Goal: Information Seeking & Learning: Find specific fact

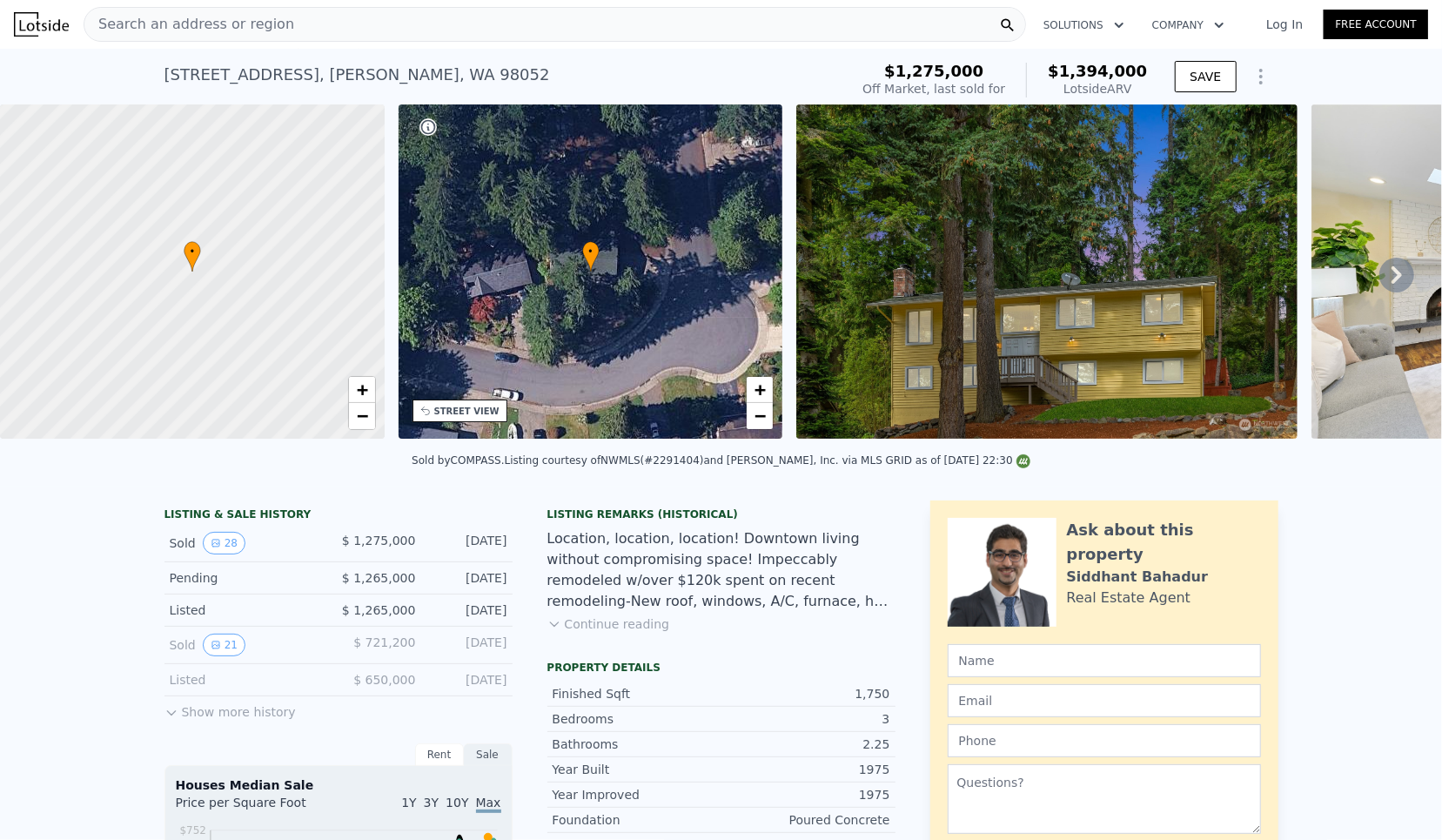
click at [34, 19] on img at bounding box center [41, 24] width 55 height 24
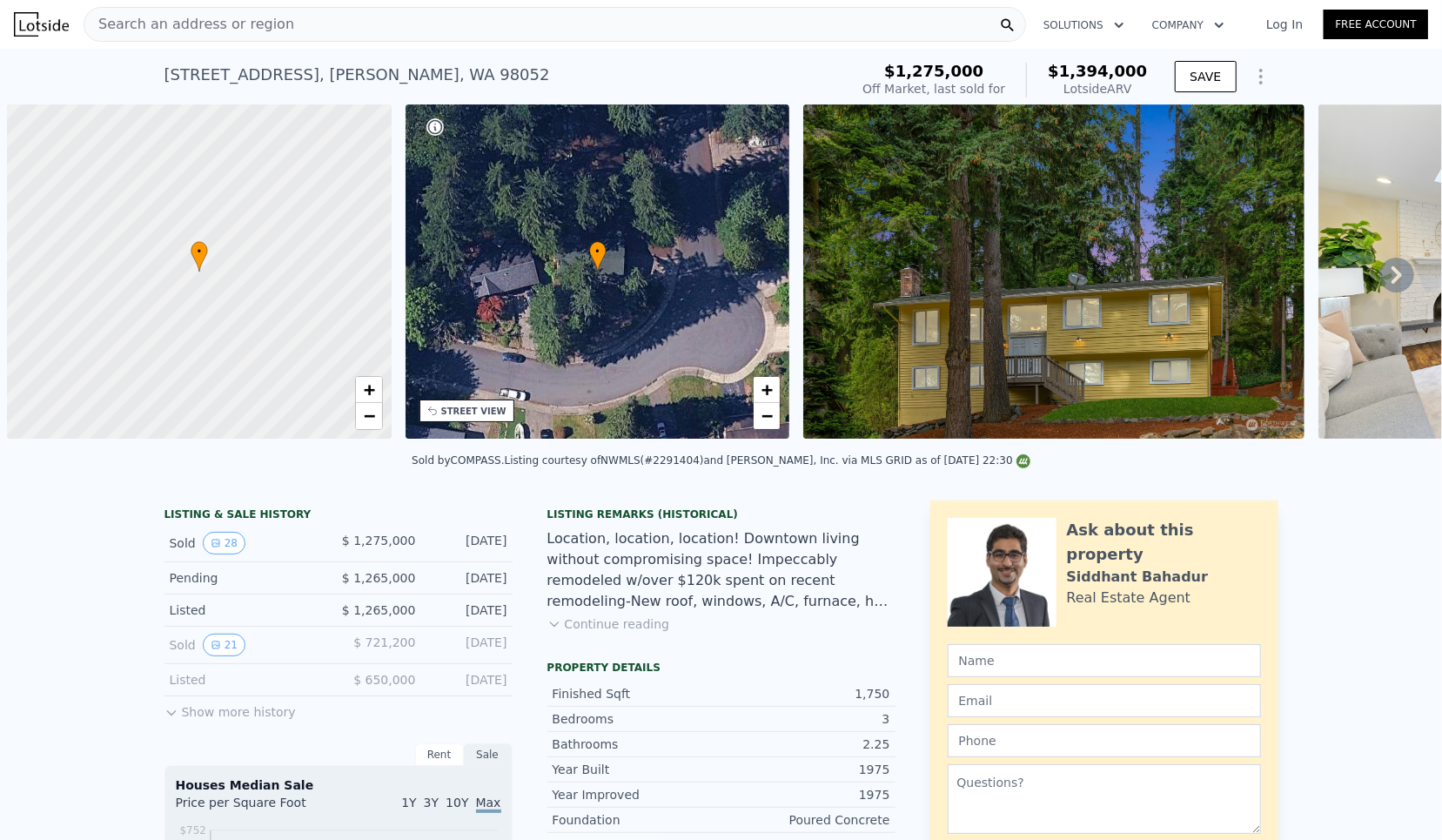
scroll to position [0, 7]
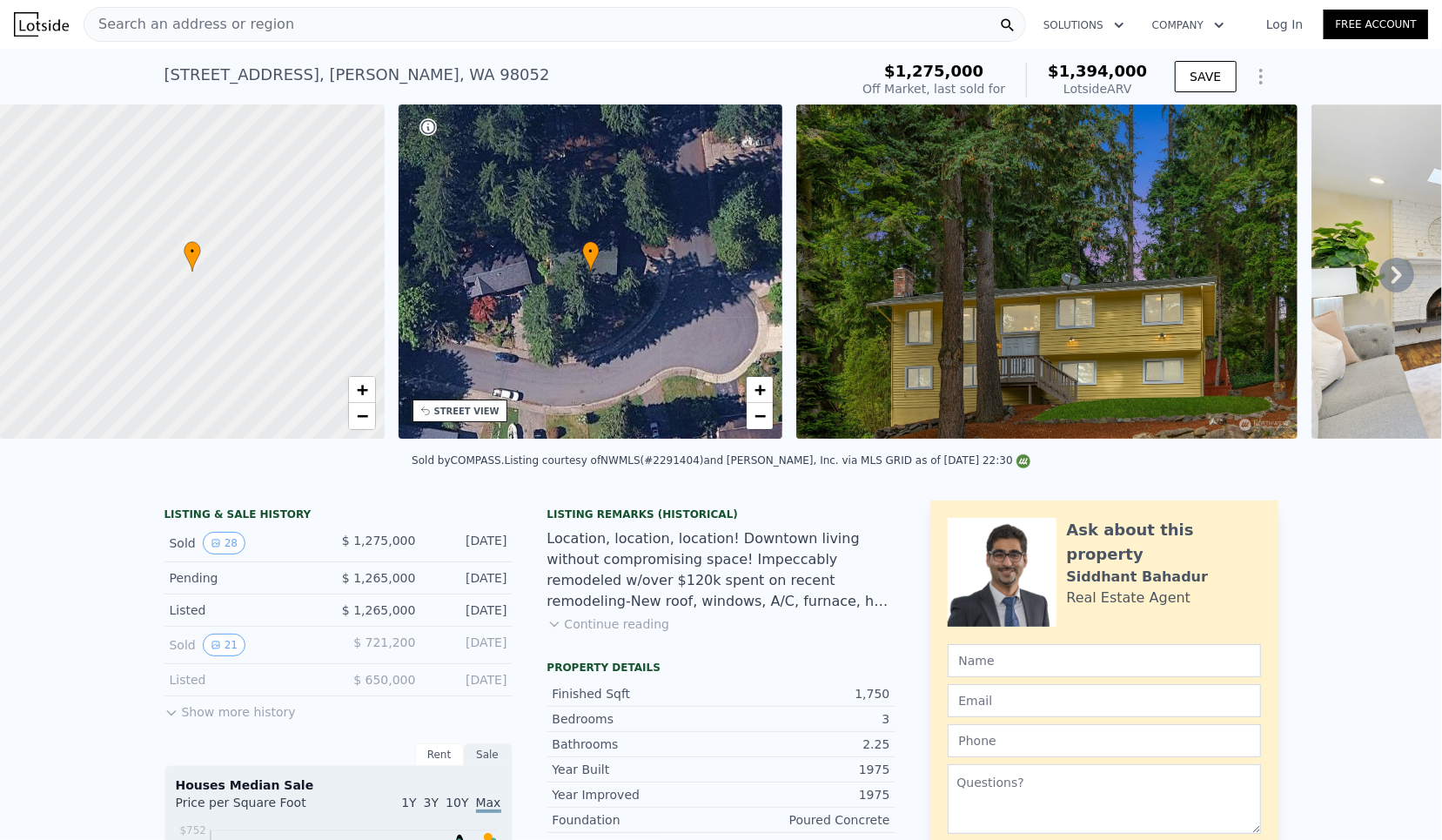
click at [292, 85] on div "17110 NE 84th St , Redmond , WA 98052" at bounding box center [357, 75] width 386 height 24
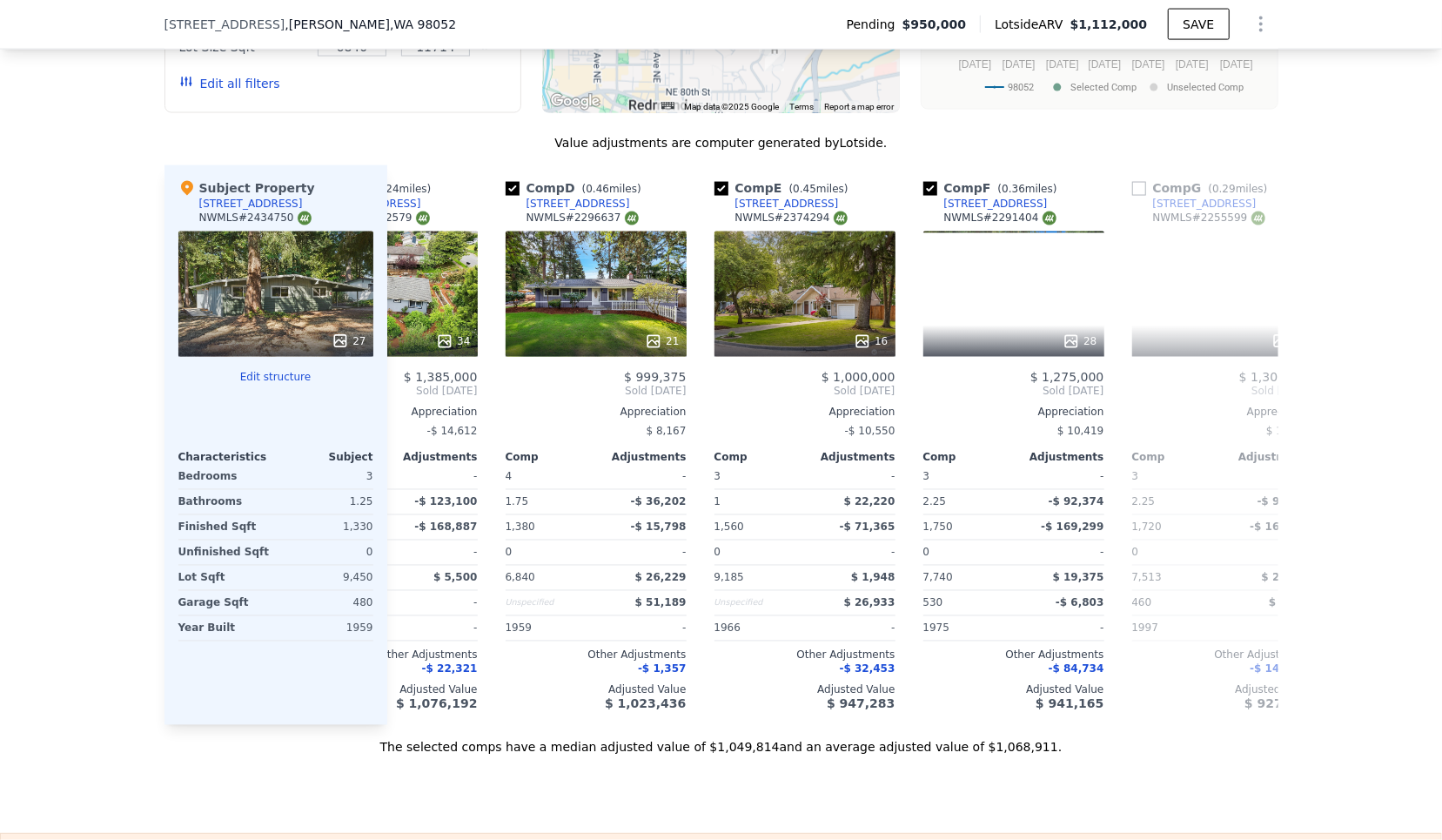
scroll to position [0, 531]
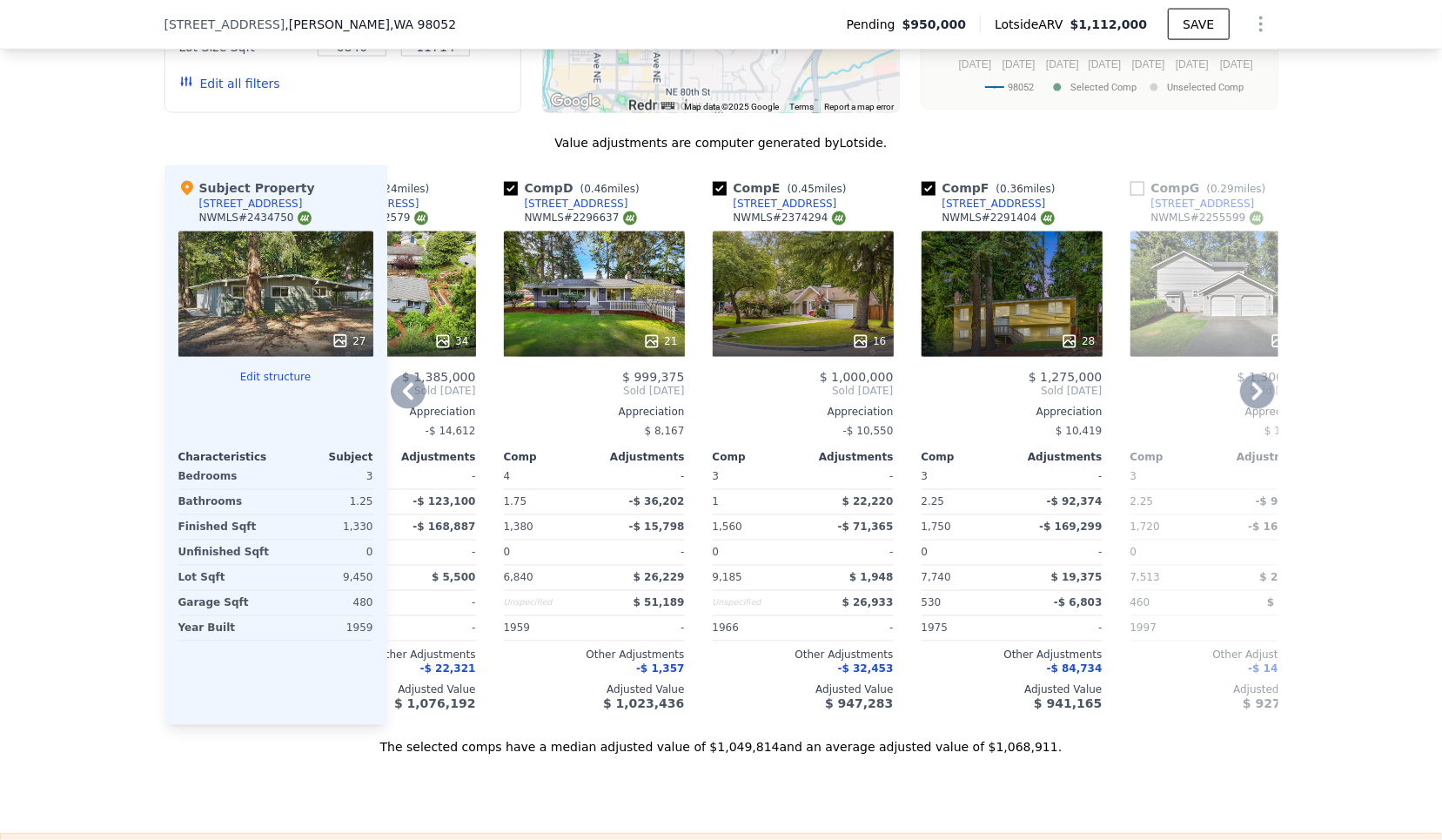
click at [773, 196] on div "16407 NE 96th Pl" at bounding box center [785, 203] width 104 height 14
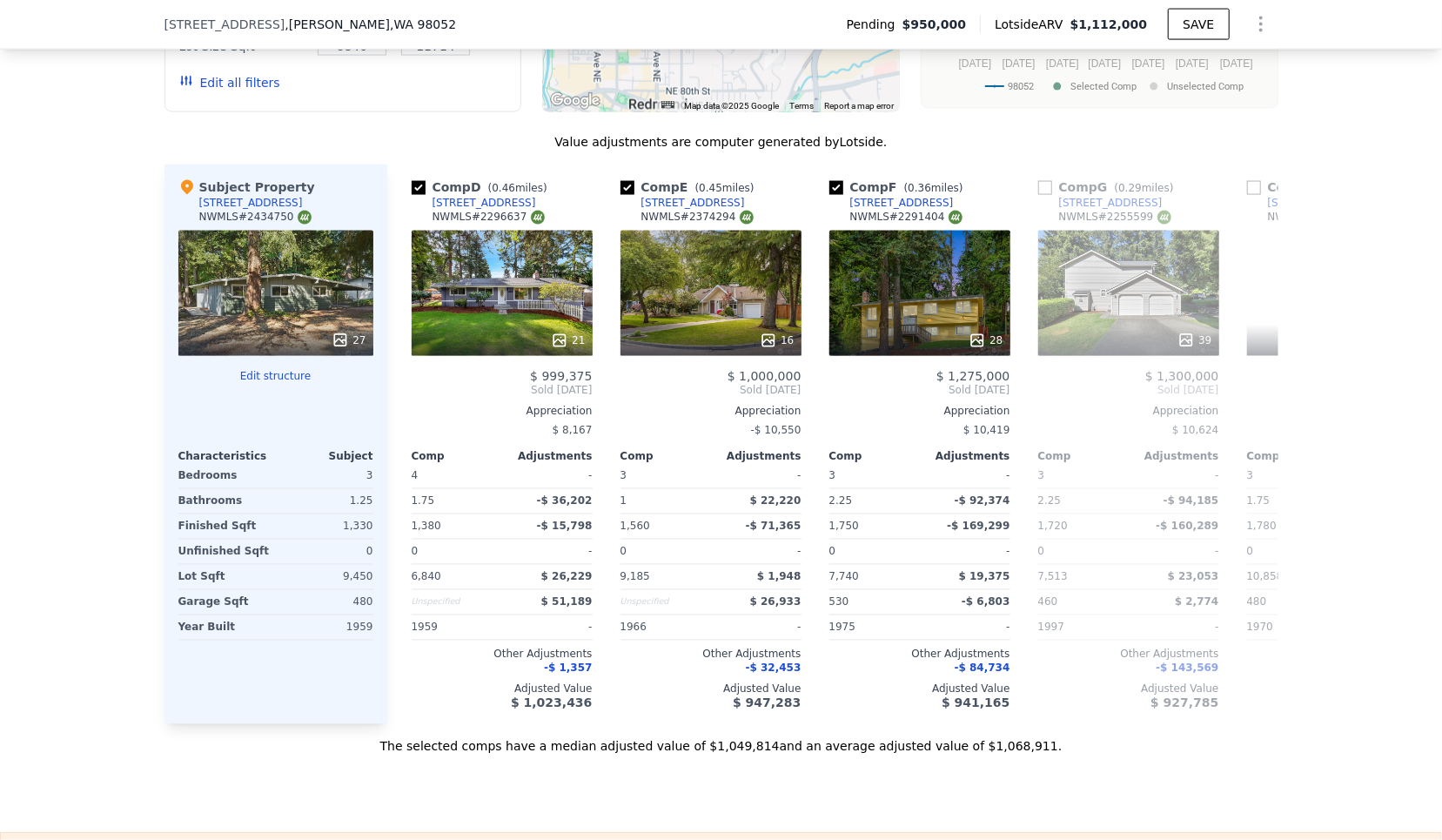
scroll to position [0, 631]
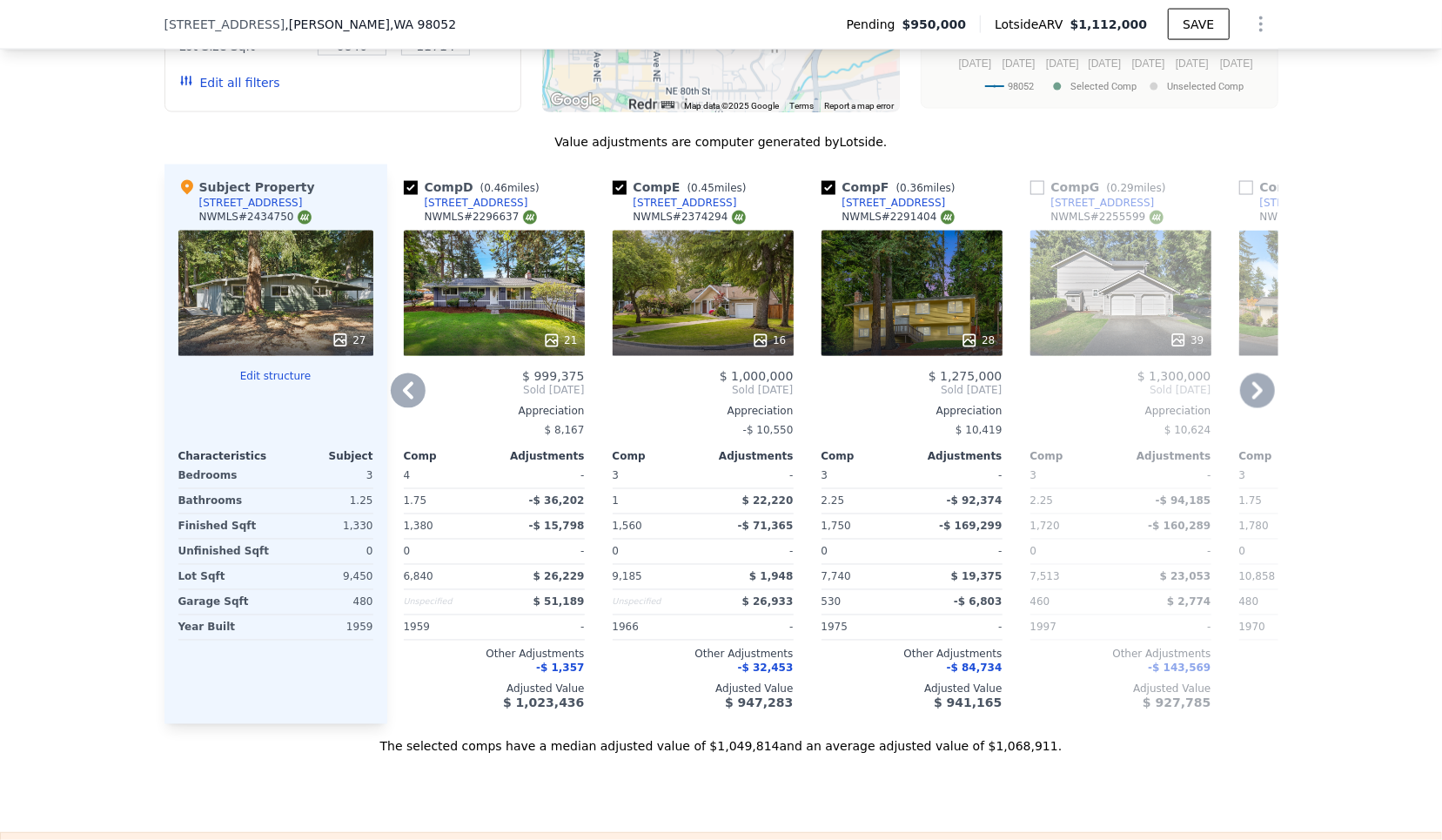
click at [761, 419] on div "-$ 10,550" at bounding box center [704, 431] width 181 height 24
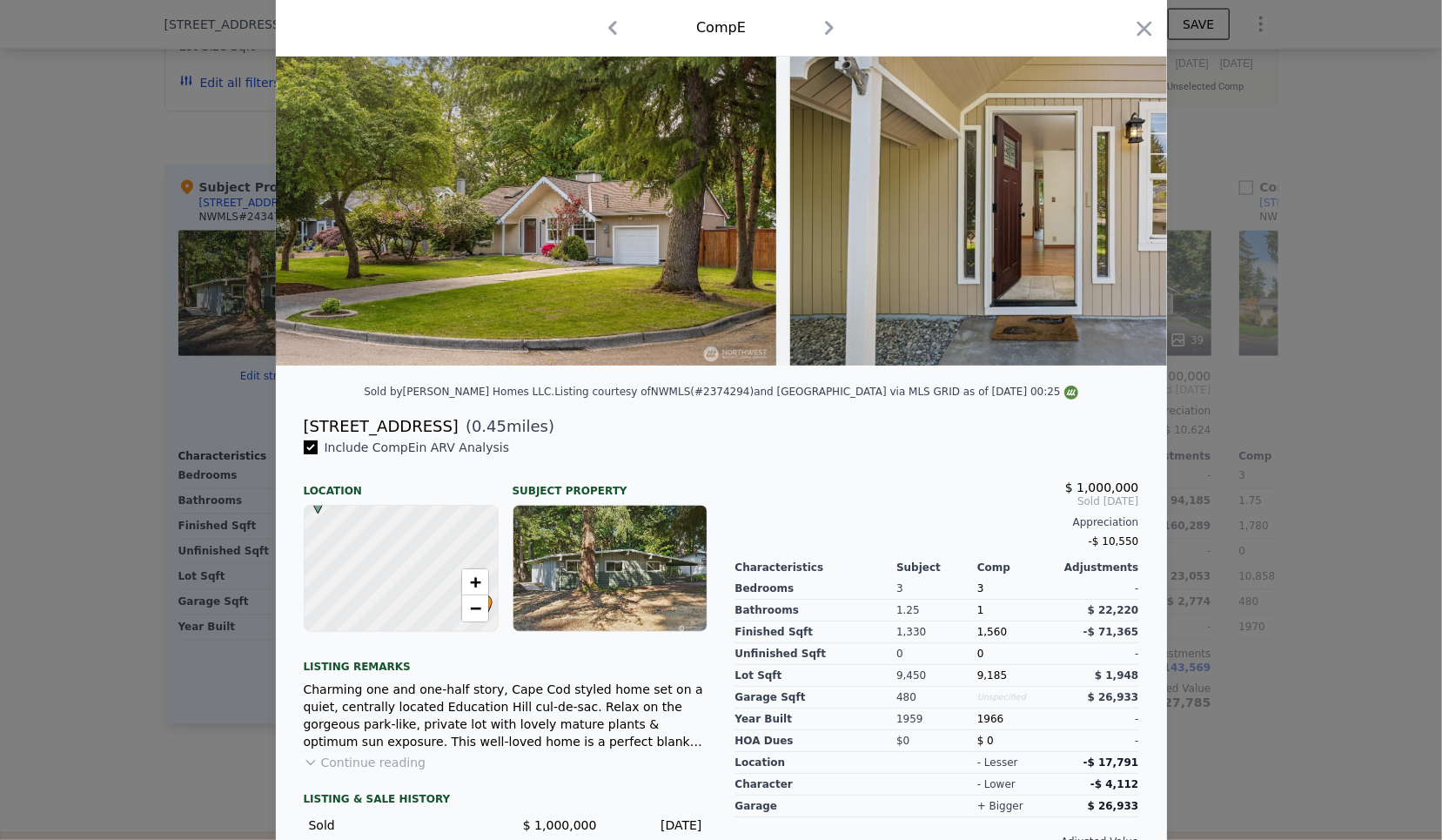
scroll to position [82, 0]
click at [1121, 540] on span "-$ 10,550" at bounding box center [1114, 540] width 50 height 12
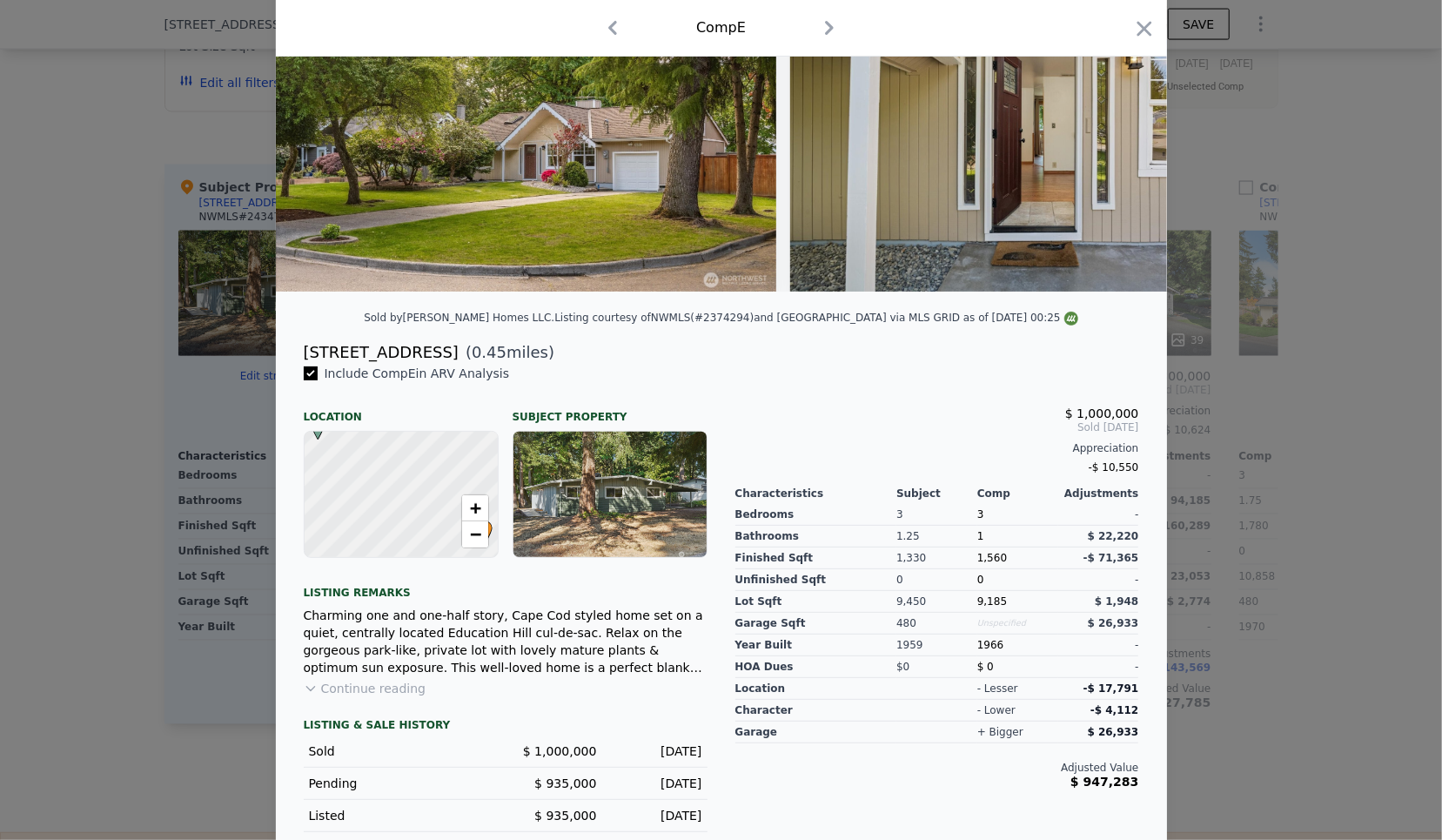
scroll to position [185, 0]
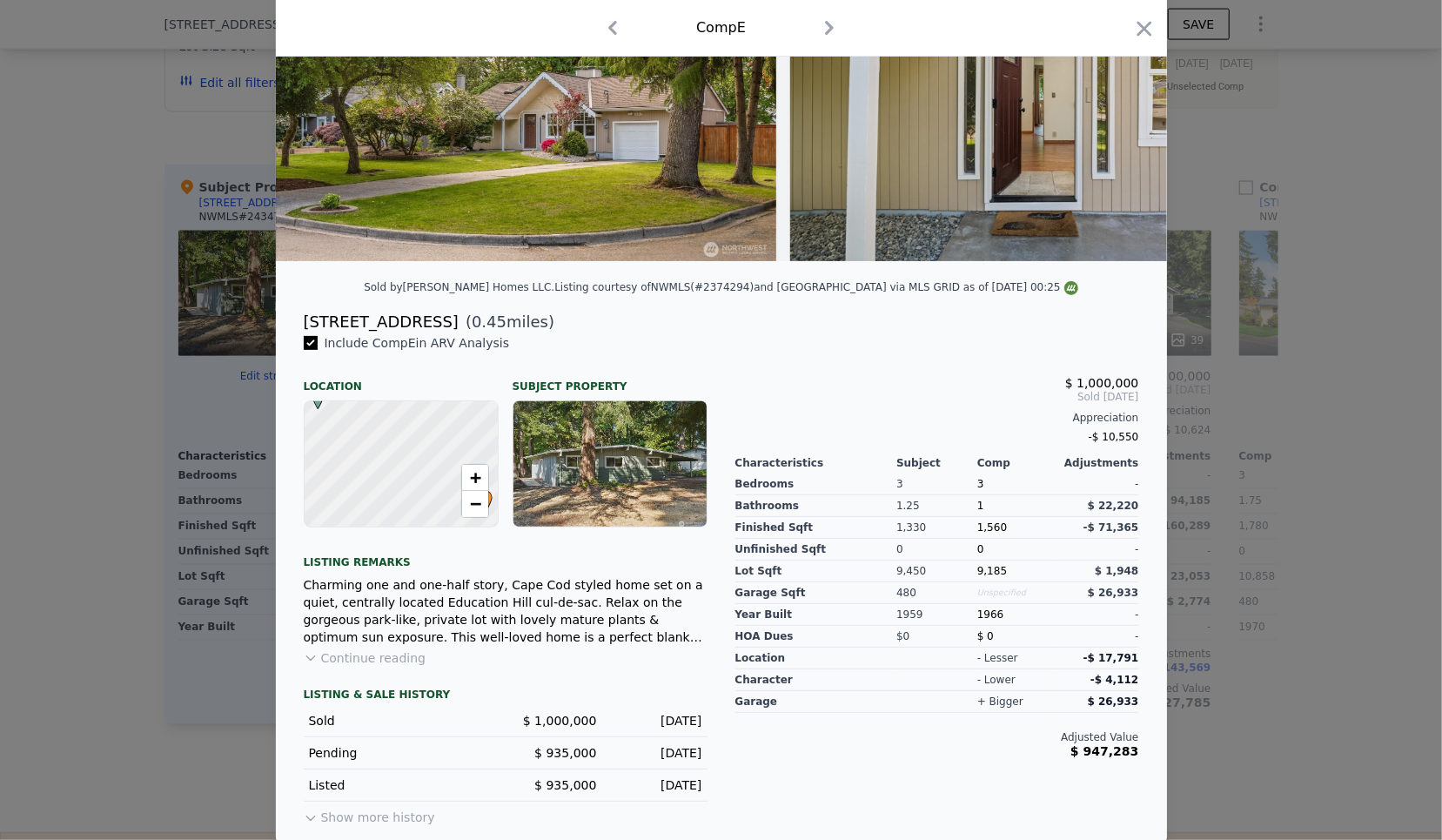
click at [1281, 497] on div at bounding box center [721, 420] width 1442 height 840
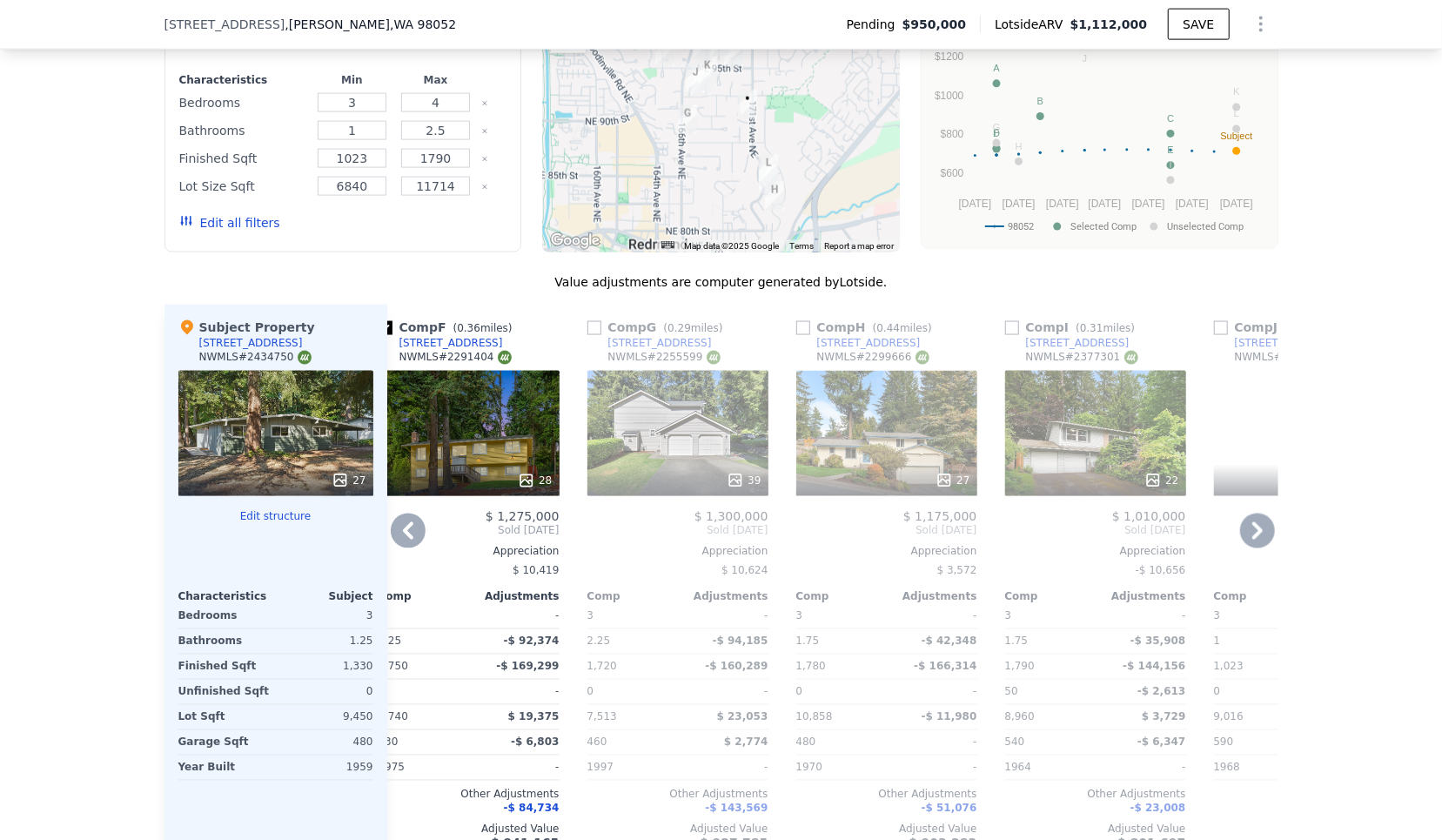
scroll to position [1784, 0]
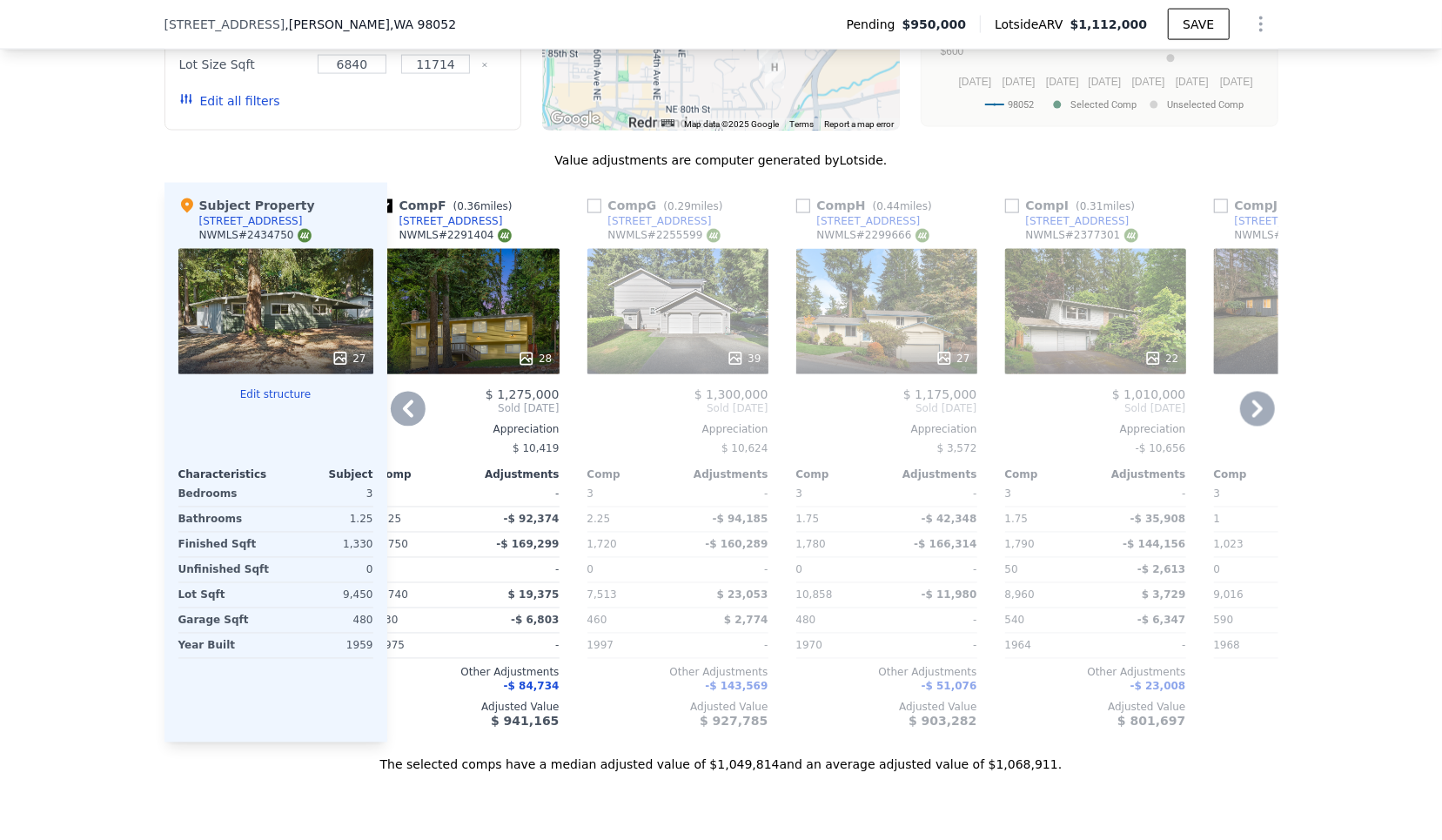
click at [1073, 229] on div "NWMLS # 2377301" at bounding box center [1082, 235] width 112 height 15
copy div "2377301"
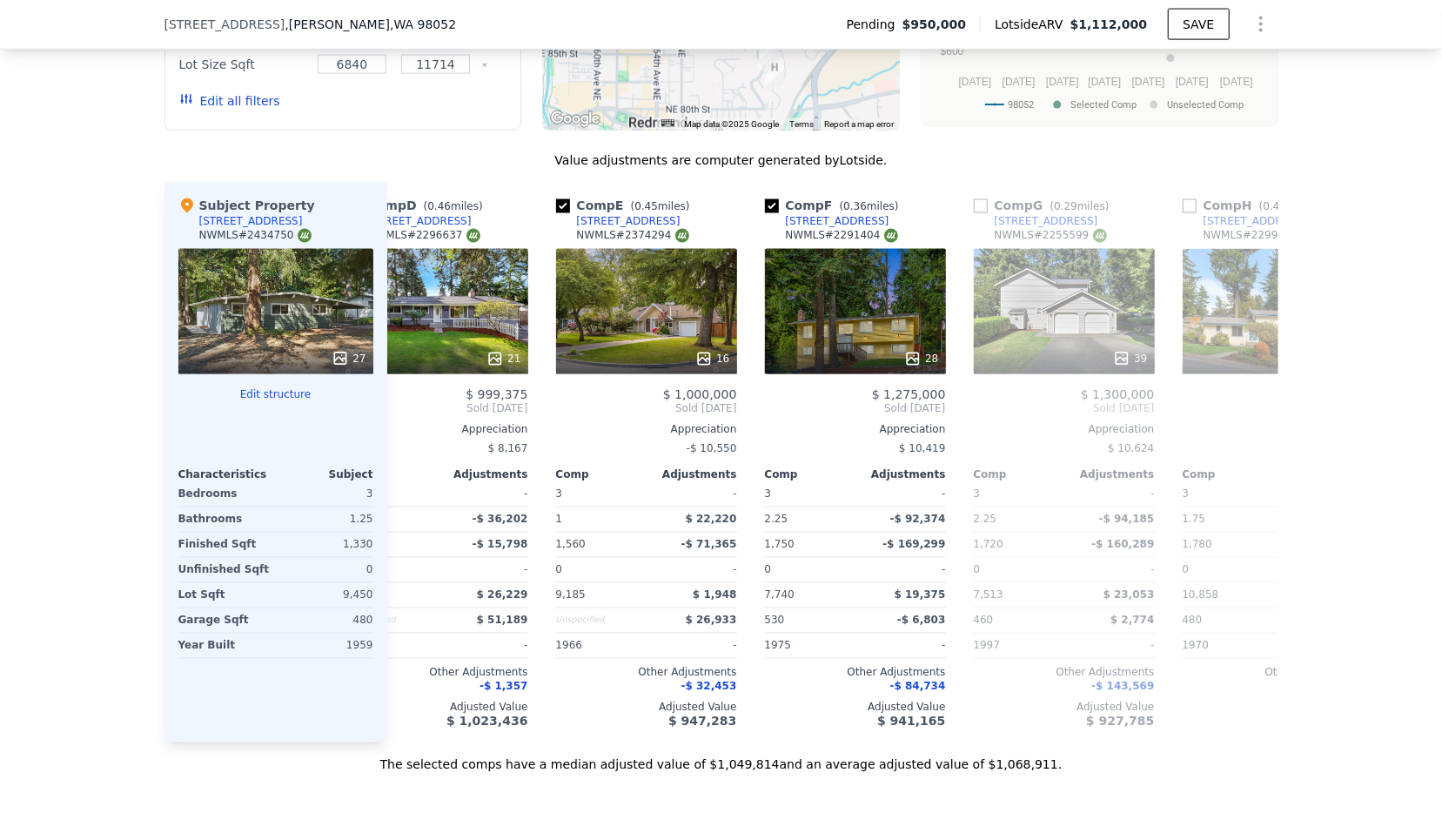
scroll to position [0, 760]
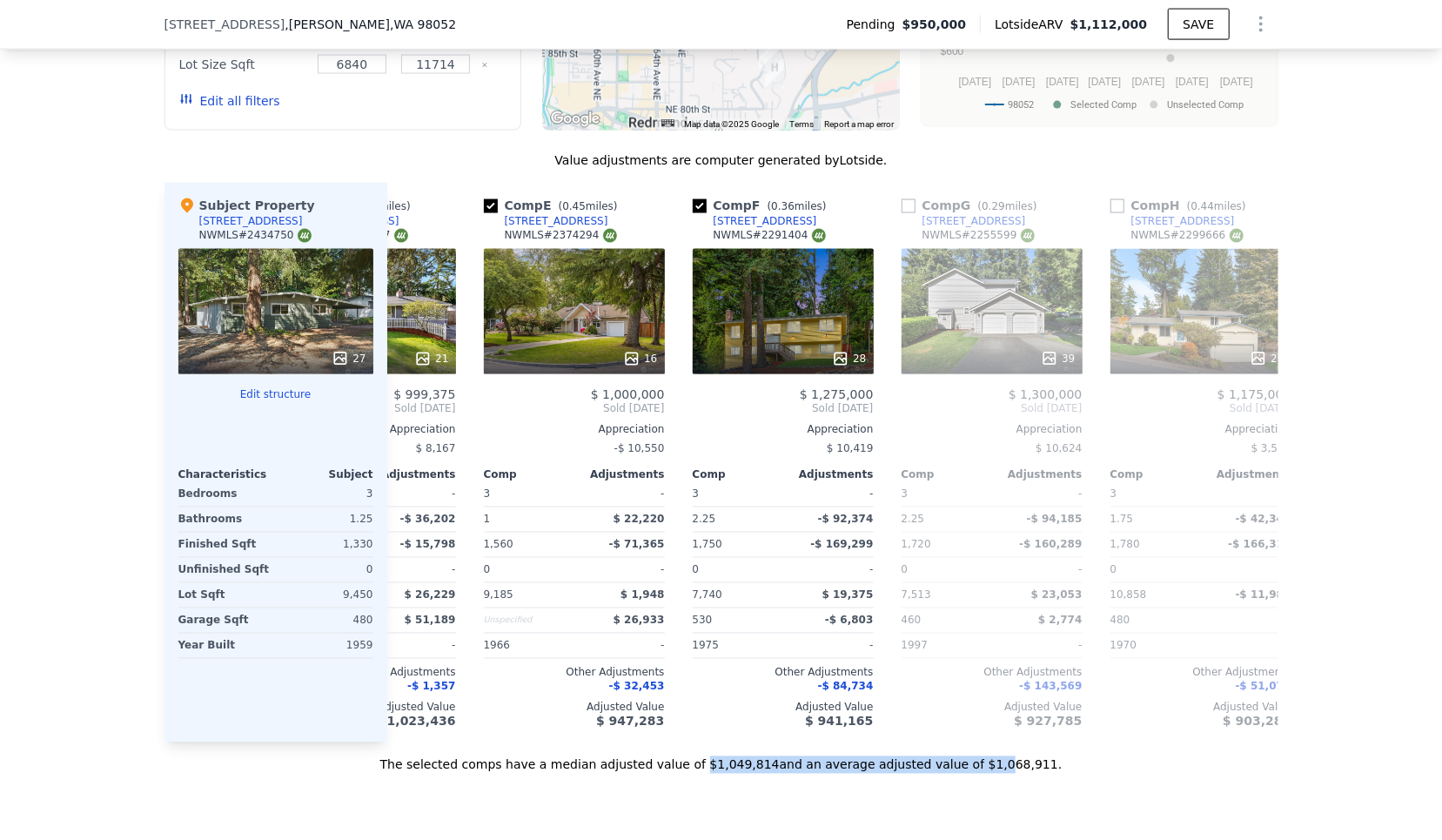
drag, startPoint x: 714, startPoint y: 758, endPoint x: 1033, endPoint y: 764, distance: 319.1
click at [1031, 764] on div "The selected comps have a median adjusted value of $1,049,814 and an average ad…" at bounding box center [721, 758] width 1114 height 32
click at [1033, 764] on div "The selected comps have a median adjusted value of $1,049,814 and an average ad…" at bounding box center [721, 758] width 1114 height 32
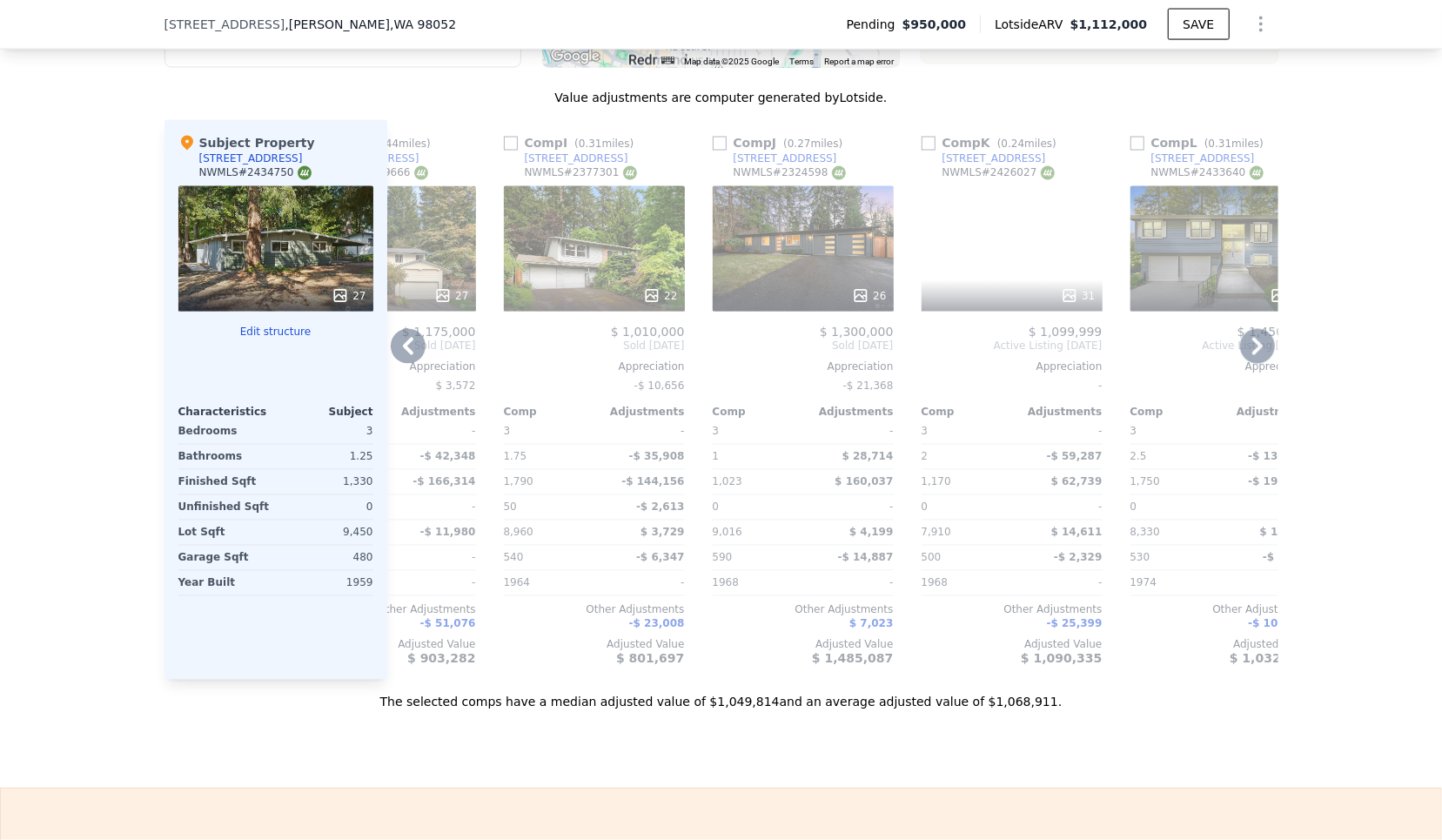
scroll to position [0, 1657]
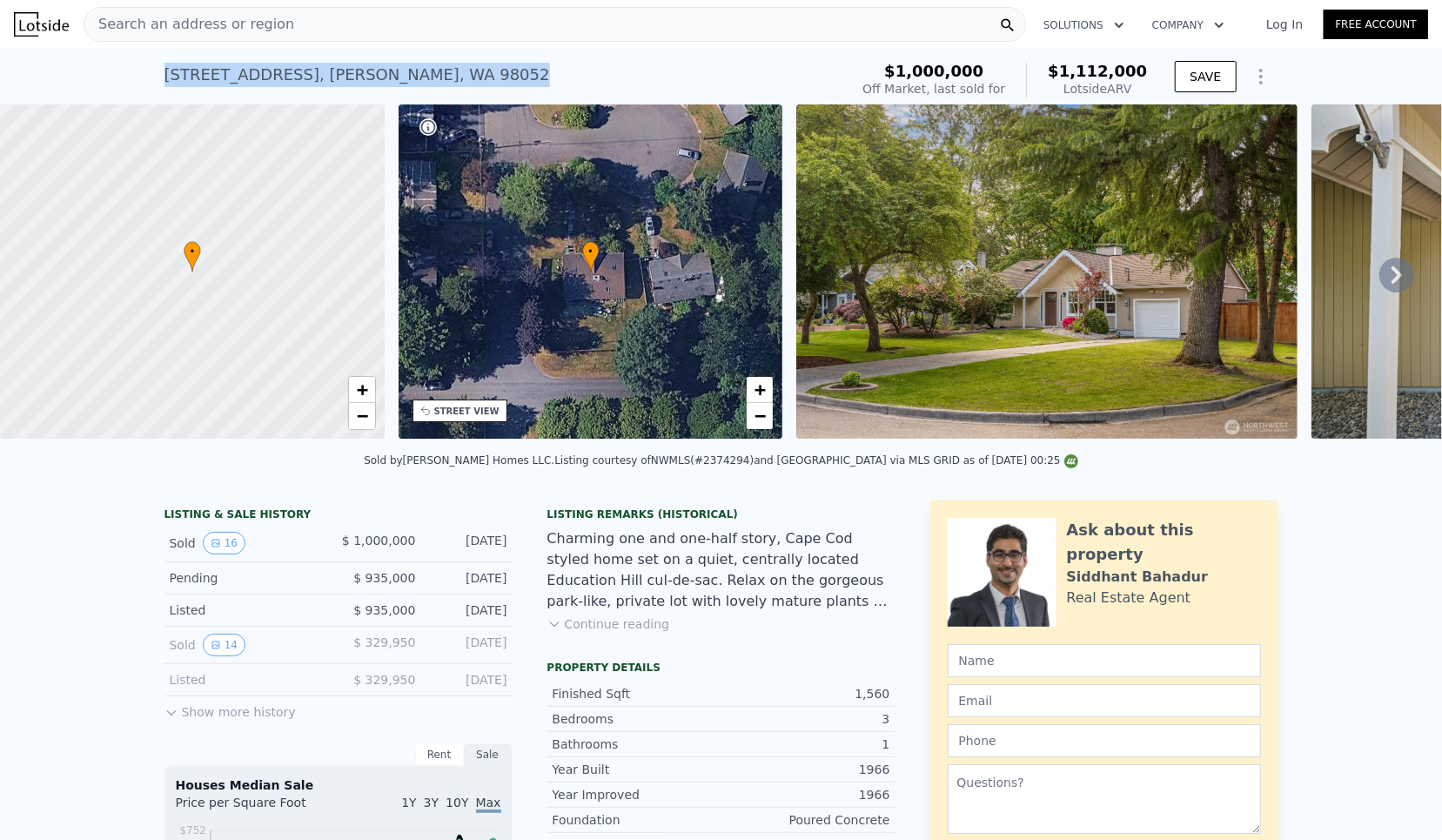
drag, startPoint x: 154, startPoint y: 66, endPoint x: 517, endPoint y: 66, distance: 363.0
click at [517, 66] on div "[STREET_ADDRESS] Sold [DATE] for $1m (~ARV $1.112m ) $1,000,000 Off Market, las…" at bounding box center [721, 77] width 1442 height 56
copy div "[STREET_ADDRESS]"
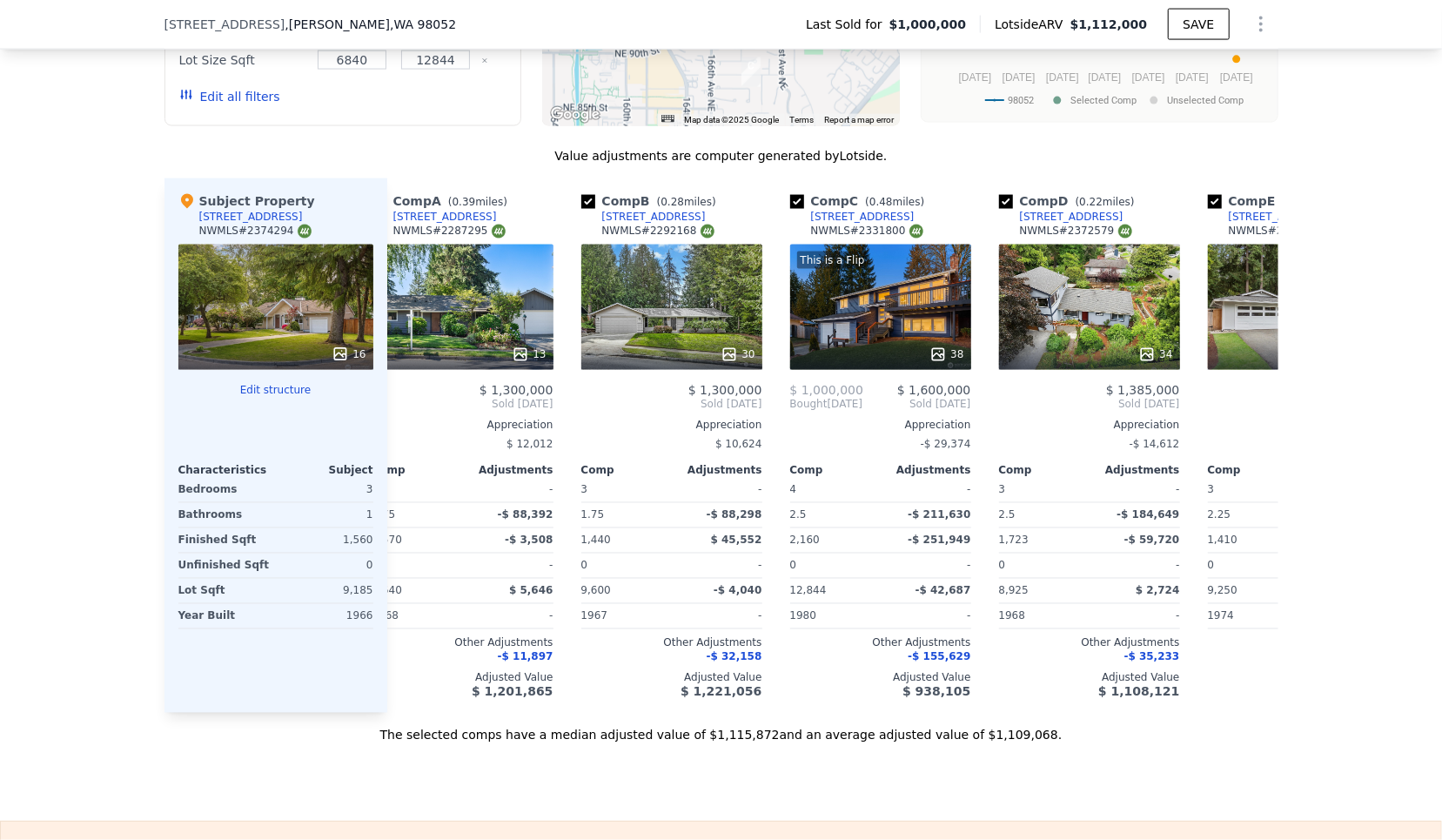
scroll to position [0, 16]
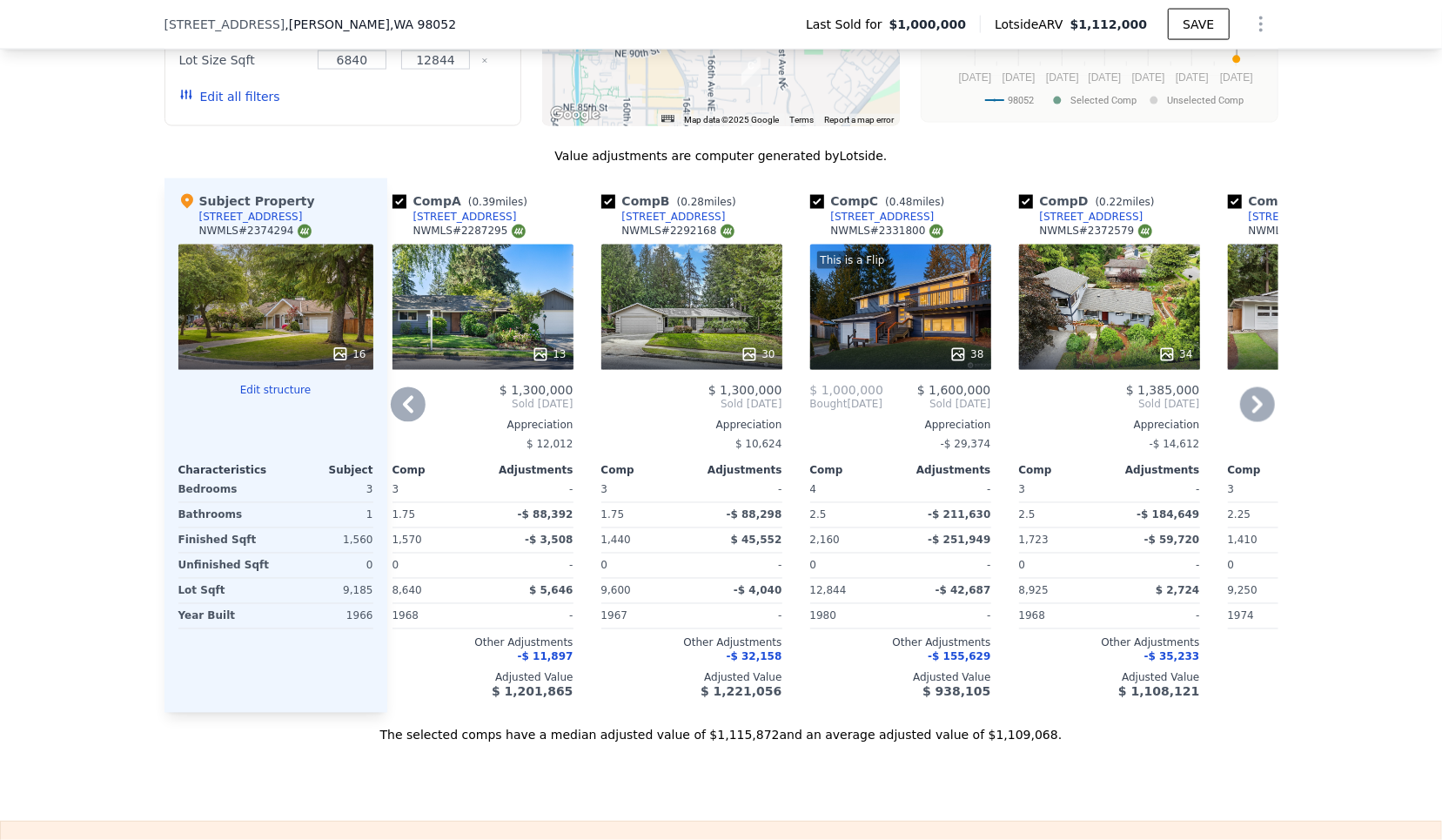
click at [892, 223] on div "NWMLS # 2331800" at bounding box center [887, 231] width 112 height 15
copy div "2331800"
click at [923, 213] on div "Comp C ( 0.48 miles) [STREET_ADDRESS] # 2331800" at bounding box center [901, 219] width 181 height 52
copy div "[STREET_ADDRESS]"
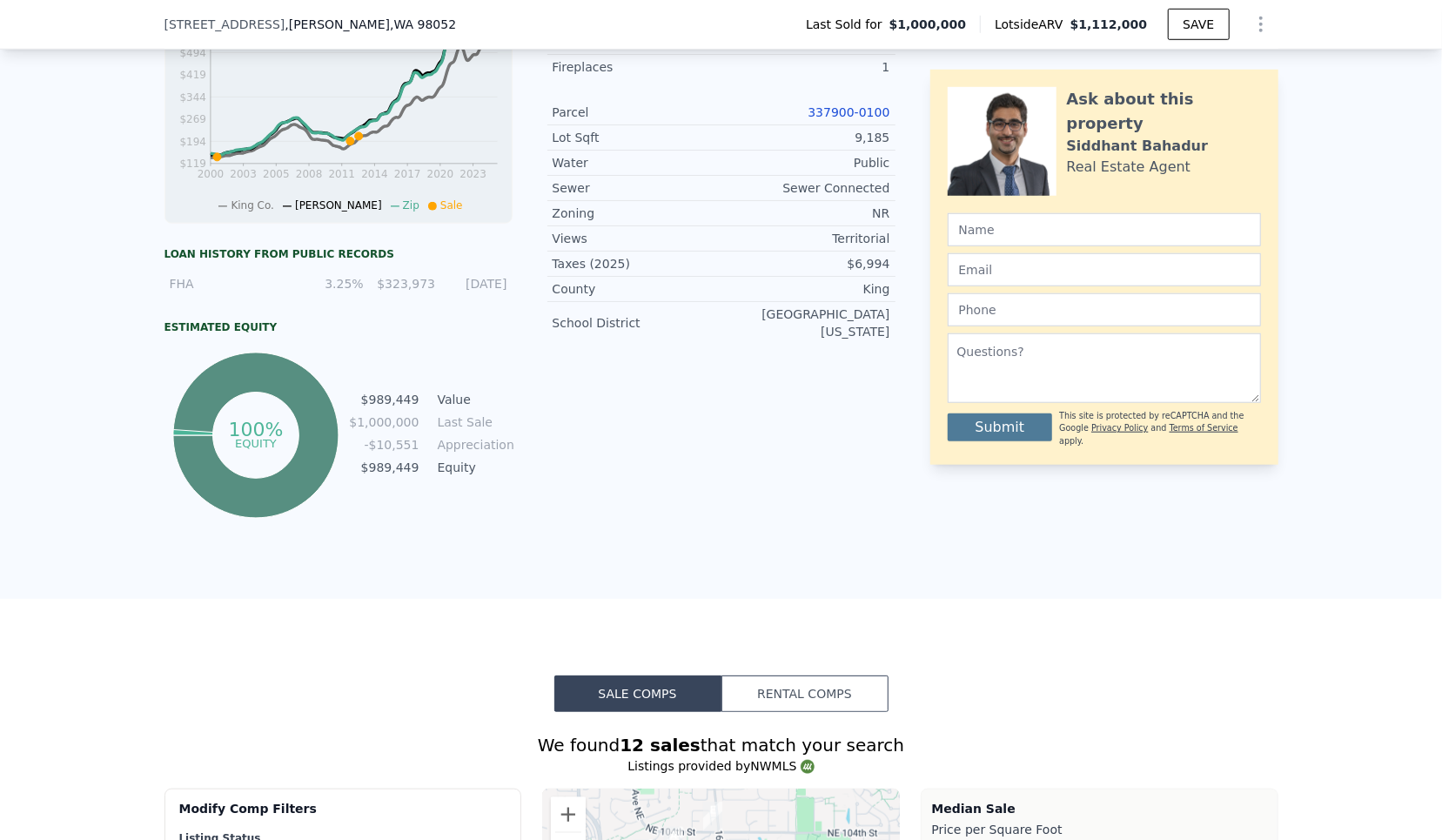
scroll to position [0, 0]
